Goal: Information Seeking & Learning: Learn about a topic

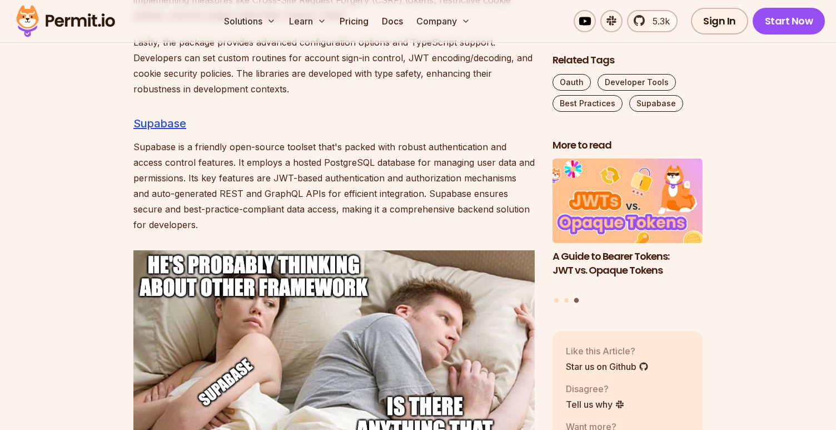
scroll to position [4568, 0]
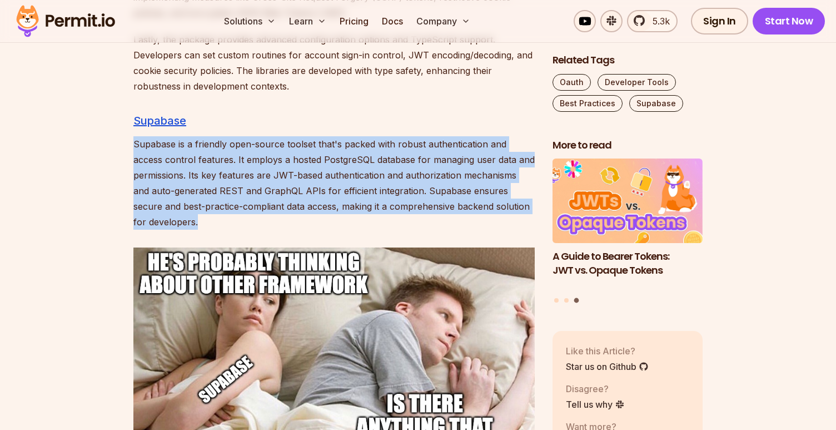
drag, startPoint x: 308, startPoint y: 206, endPoint x: 308, endPoint y: 111, distance: 94.5
click at [308, 112] on h3 "Supabase" at bounding box center [333, 121] width 401 height 18
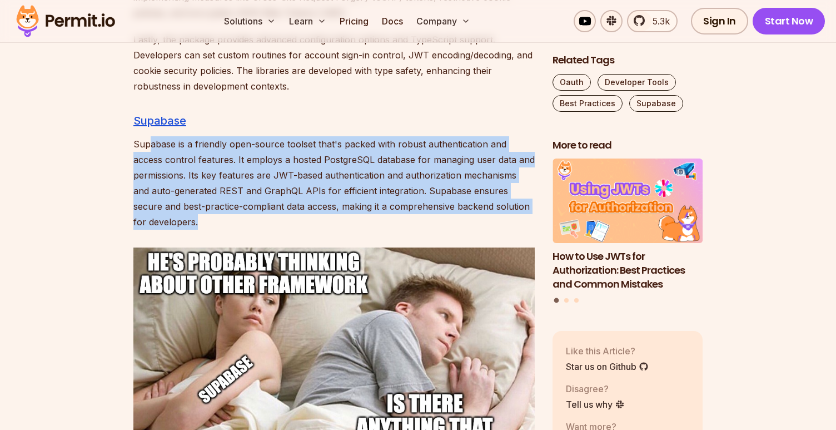
drag, startPoint x: 149, startPoint y: 126, endPoint x: 202, endPoint y: 211, distance: 100.1
click at [202, 211] on p "Supabase is a friendly open-source toolset that's packed with robust authentica…" at bounding box center [333, 182] width 401 height 93
drag, startPoint x: 215, startPoint y: 211, endPoint x: 166, endPoint y: 133, distance: 92.7
click at [166, 136] on p "Supabase is a friendly open-source toolset that's packed with robust authentica…" at bounding box center [333, 182] width 401 height 93
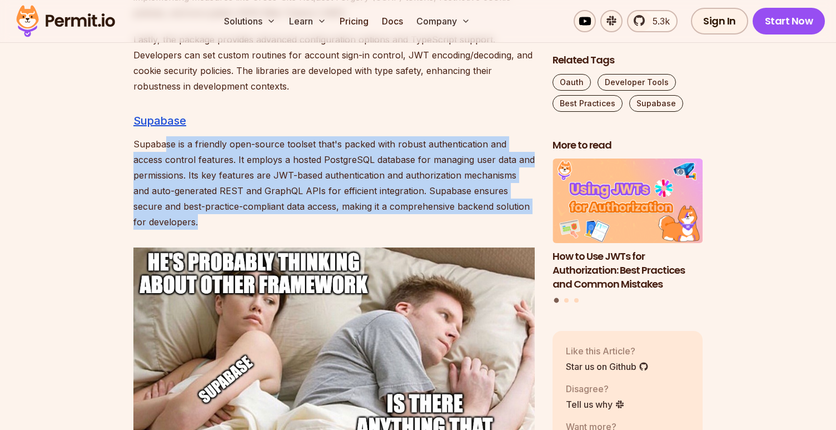
click at [166, 136] on p "Supabase is a friendly open-source toolset that's packed with robust authentica…" at bounding box center [333, 182] width 401 height 93
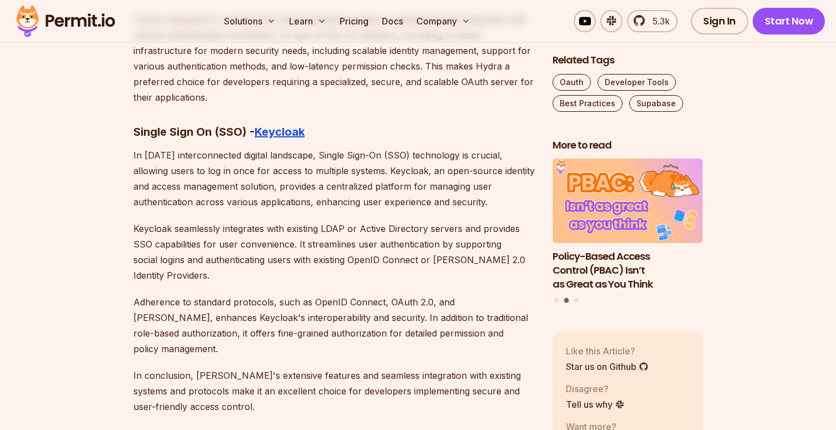
scroll to position [5847, 0]
